Goal: Information Seeking & Learning: Learn about a topic

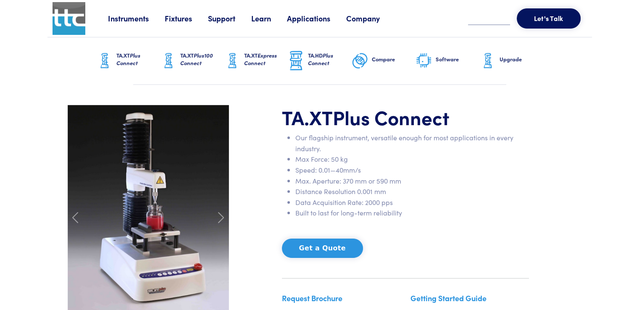
click at [156, 208] on img at bounding box center [148, 212] width 161 height 215
click at [213, 216] on div at bounding box center [221, 218] width 26 height 226
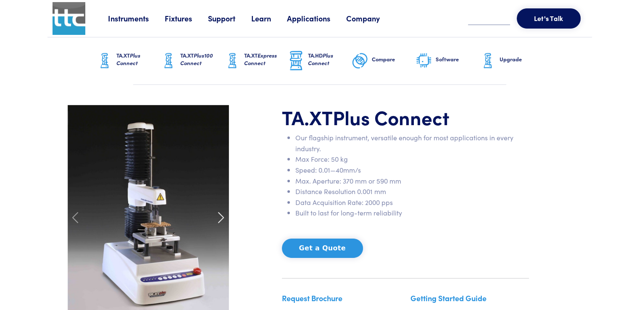
click at [218, 218] on span at bounding box center [220, 217] width 13 height 13
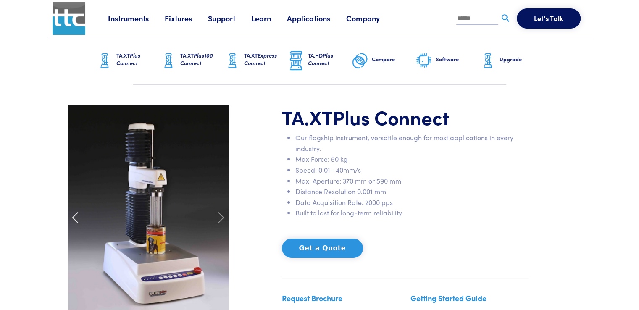
click at [74, 214] on span at bounding box center [74, 217] width 13 height 13
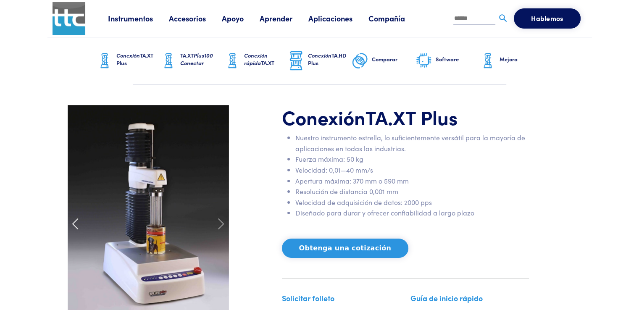
click at [81, 228] on span at bounding box center [74, 223] width 13 height 13
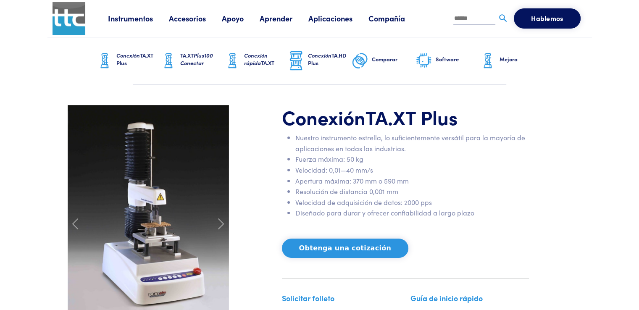
click at [154, 224] on img at bounding box center [148, 212] width 161 height 215
drag, startPoint x: 154, startPoint y: 224, endPoint x: 155, endPoint y: 229, distance: 5.2
click at [155, 229] on img at bounding box center [148, 212] width 161 height 215
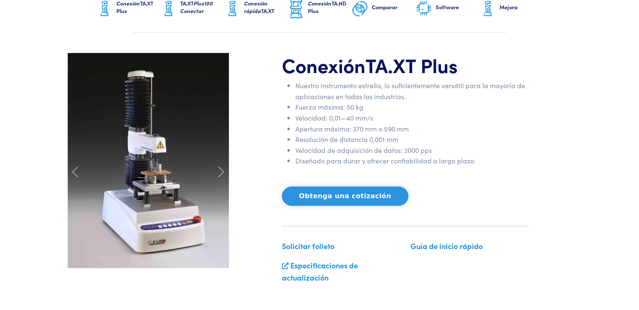
scroll to position [55, 0]
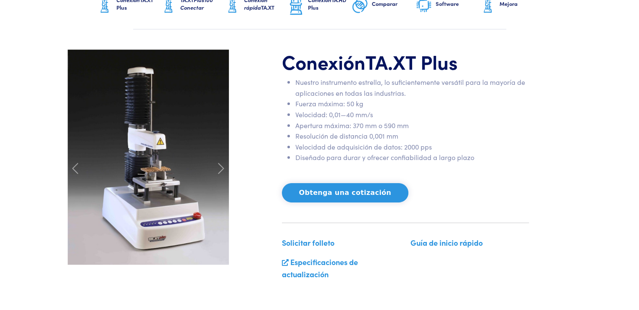
click at [152, 159] on img at bounding box center [148, 157] width 161 height 215
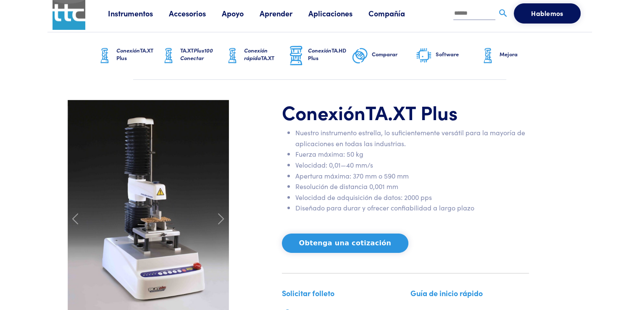
scroll to position [0, 0]
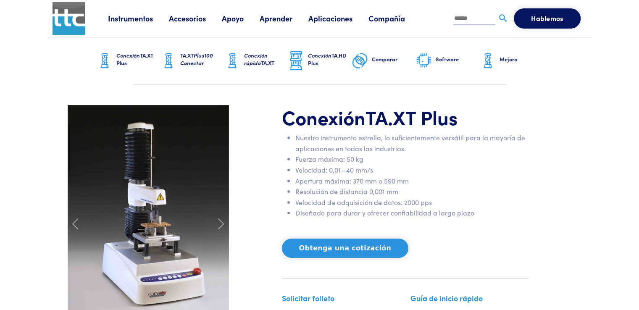
click at [129, 59] on font "TA.XT Plus" at bounding box center [134, 59] width 37 height 16
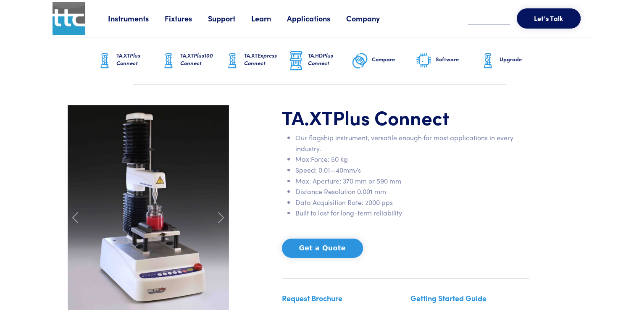
click at [129, 59] on span "Plus Connect" at bounding box center [128, 59] width 24 height 16
